Goal: Task Accomplishment & Management: Use online tool/utility

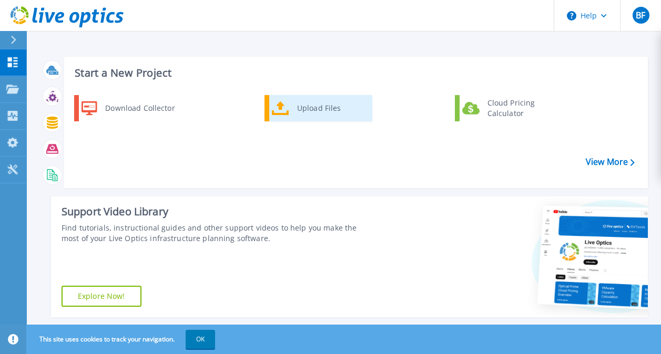
click at [300, 112] on div "Upload Files" at bounding box center [331, 108] width 78 height 21
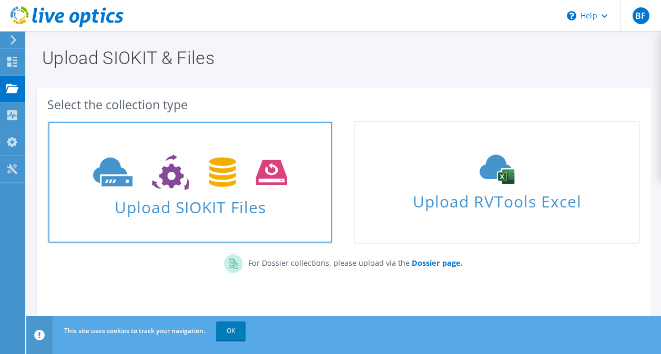
click at [196, 203] on span "Upload SIOKIT Files" at bounding box center [189, 204] width 283 height 23
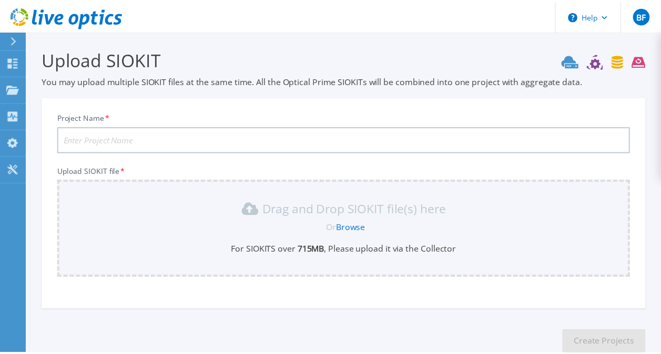
scroll to position [65, 0]
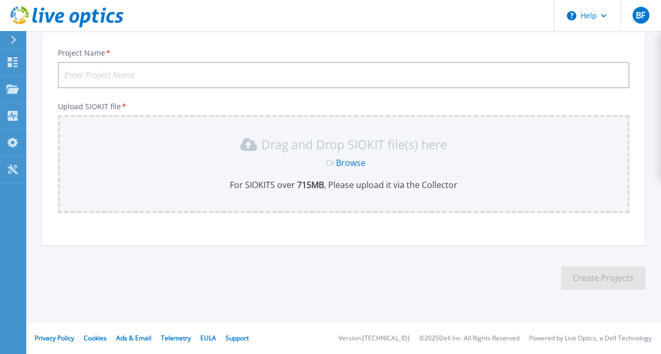
click at [155, 78] on input "Project Name *" at bounding box center [343, 75] width 571 height 26
type input "LSAIT VMware replacement"
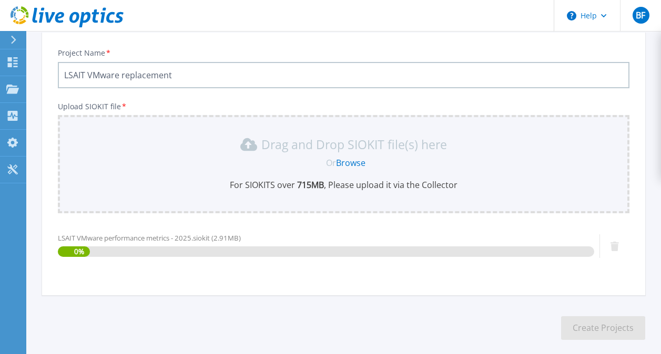
scroll to position [115, 0]
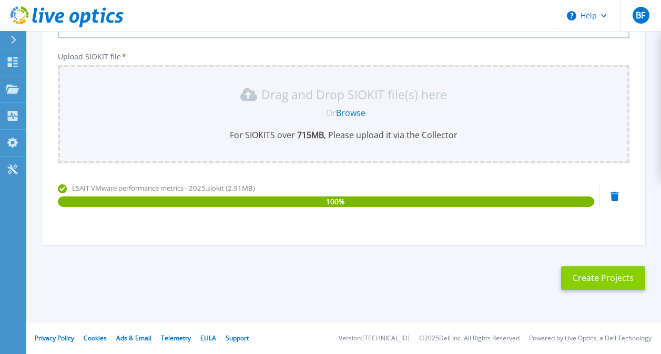
click at [585, 279] on button "Create Projects" at bounding box center [603, 278] width 84 height 24
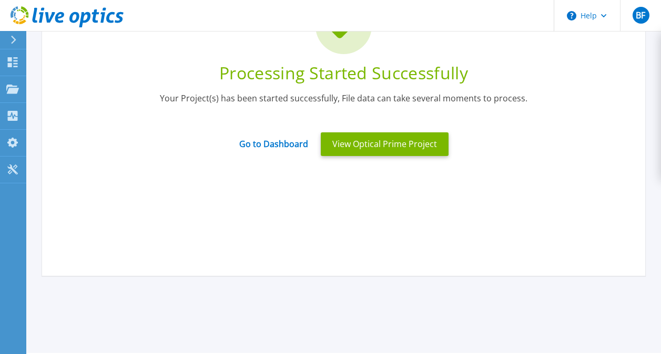
scroll to position [9, 0]
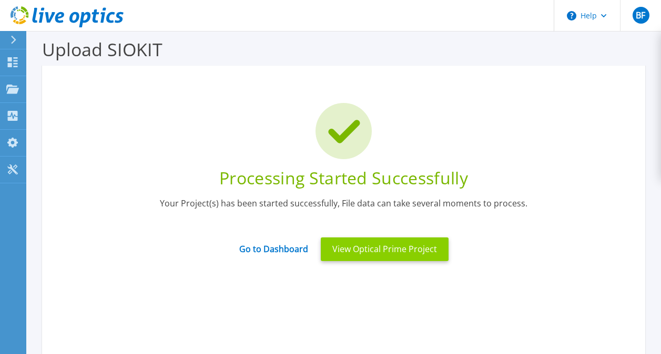
click at [375, 248] on button "View Optical Prime Project" at bounding box center [385, 250] width 128 height 24
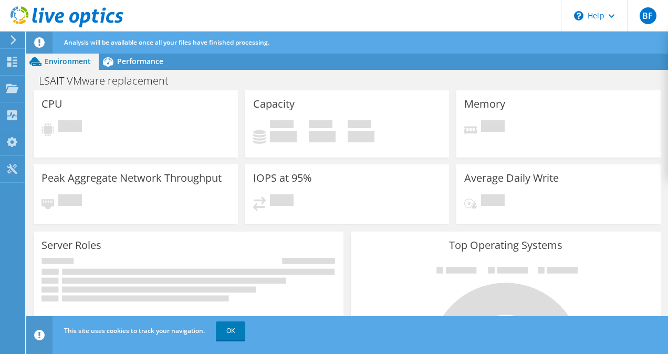
click at [14, 39] on use at bounding box center [14, 39] width 6 height 9
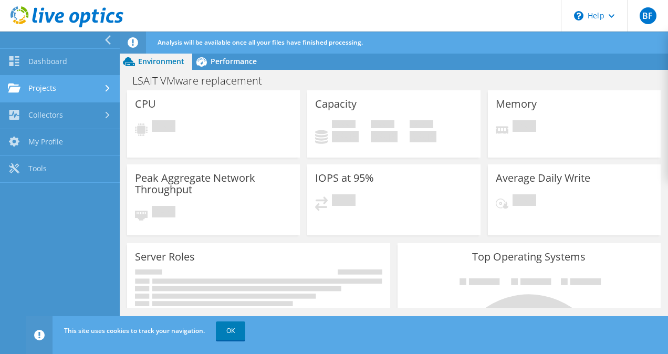
click at [39, 85] on link "Projects" at bounding box center [60, 89] width 120 height 27
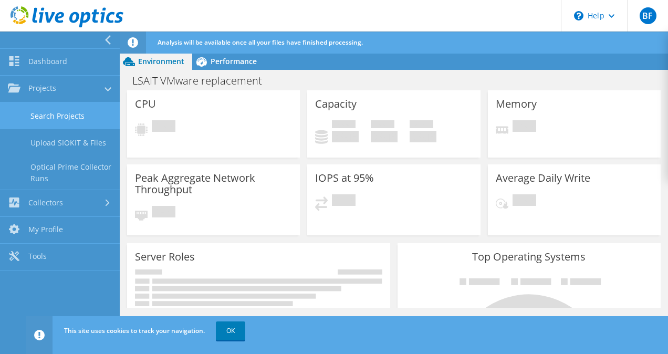
click at [67, 121] on link "Search Projects" at bounding box center [60, 115] width 120 height 27
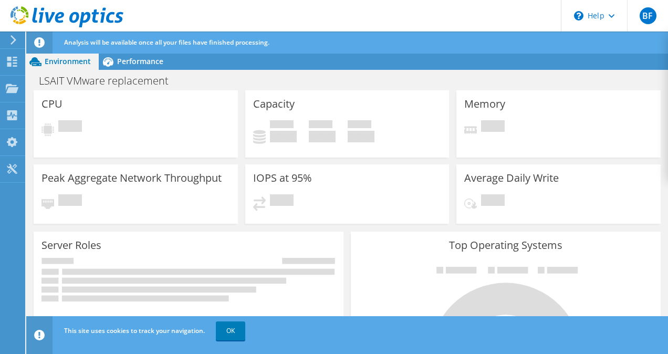
click at [17, 19] on icon at bounding box center [67, 17] width 113 height 22
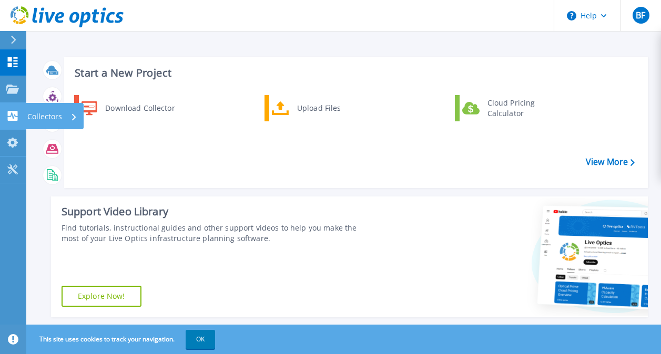
click at [16, 117] on icon at bounding box center [12, 116] width 13 height 10
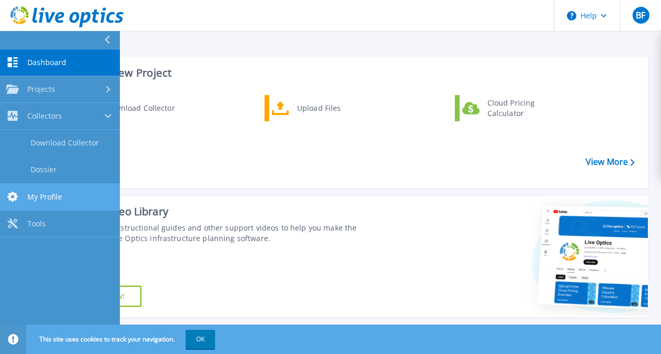
click at [44, 195] on span "My Profile" at bounding box center [44, 196] width 35 height 9
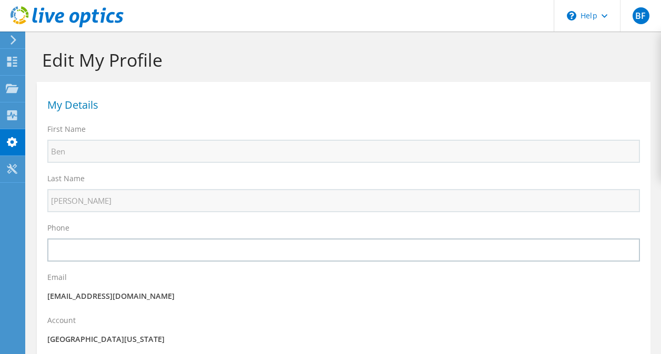
select select "224"
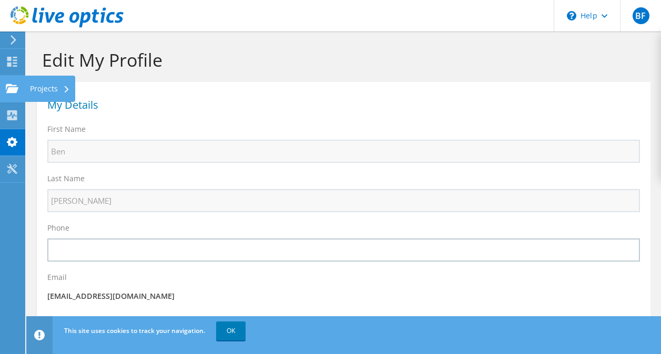
click at [17, 87] on use at bounding box center [12, 88] width 13 height 9
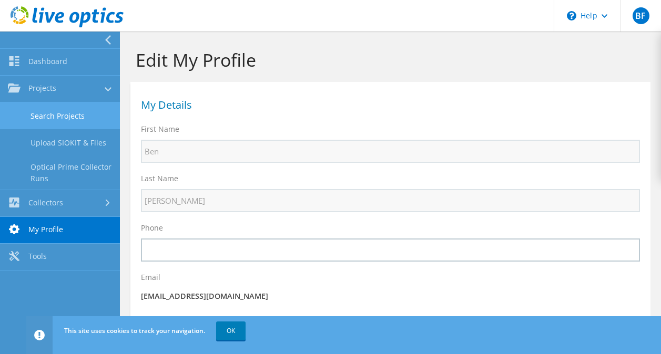
click at [65, 118] on link "Search Projects" at bounding box center [60, 115] width 120 height 27
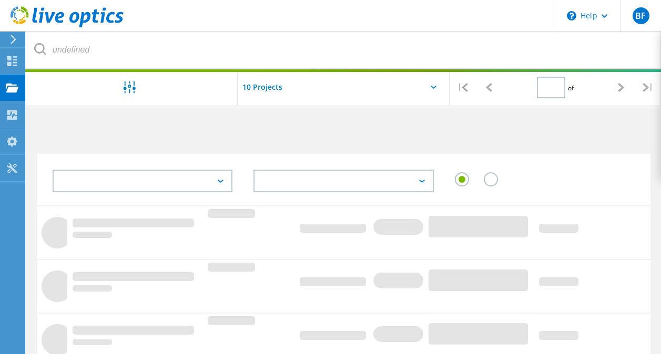
type input "1"
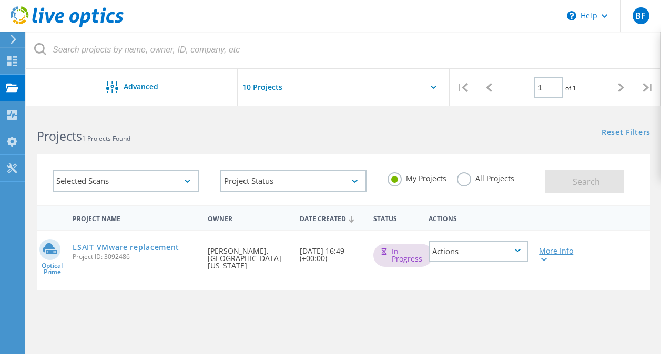
click at [545, 257] on div at bounding box center [543, 259] width 8 height 6
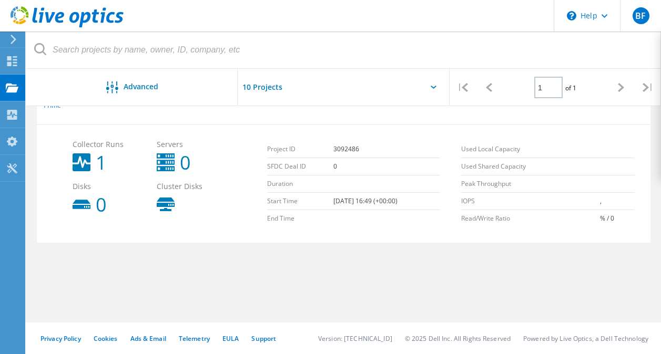
scroll to position [61, 0]
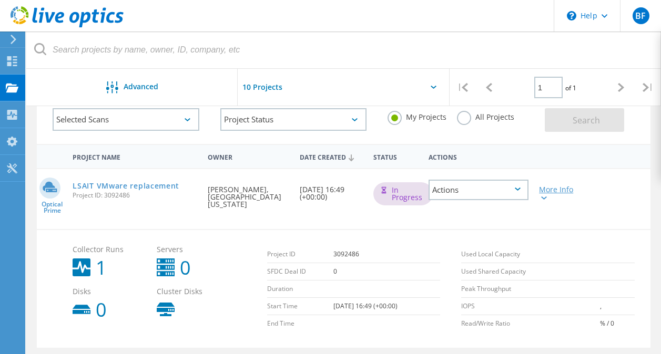
click at [546, 198] on icon at bounding box center [544, 198] width 6 height 3
